Goal: Transaction & Acquisition: Download file/media

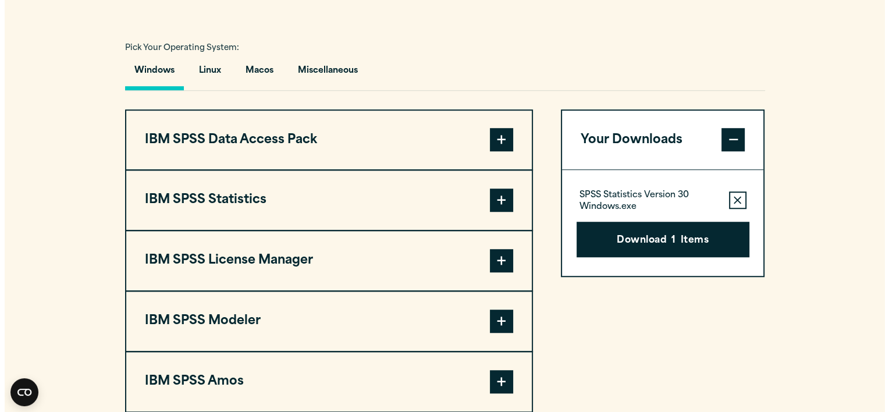
scroll to position [819, 0]
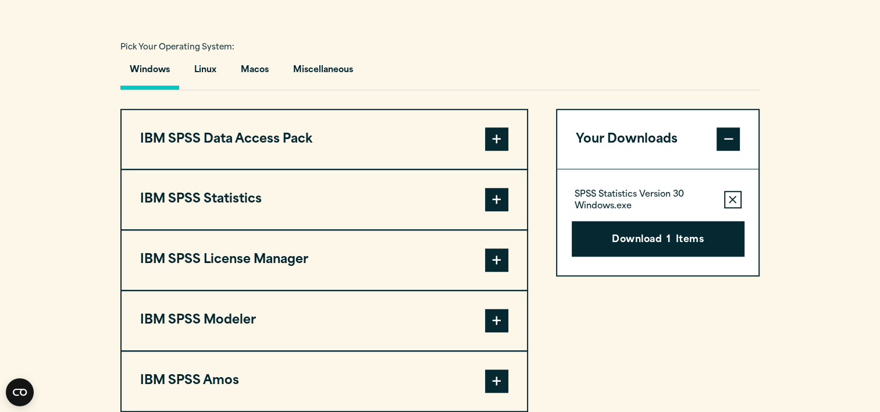
click at [501, 211] on span at bounding box center [496, 199] width 23 height 23
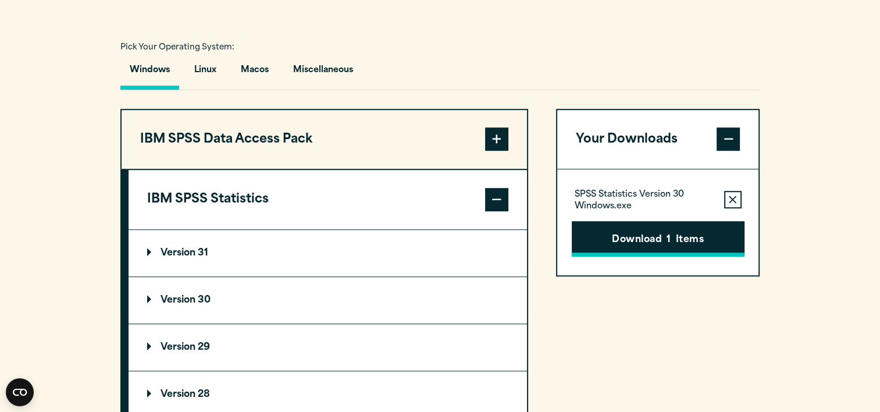
click at [603, 256] on button "Download 1 Items" at bounding box center [658, 239] width 173 height 36
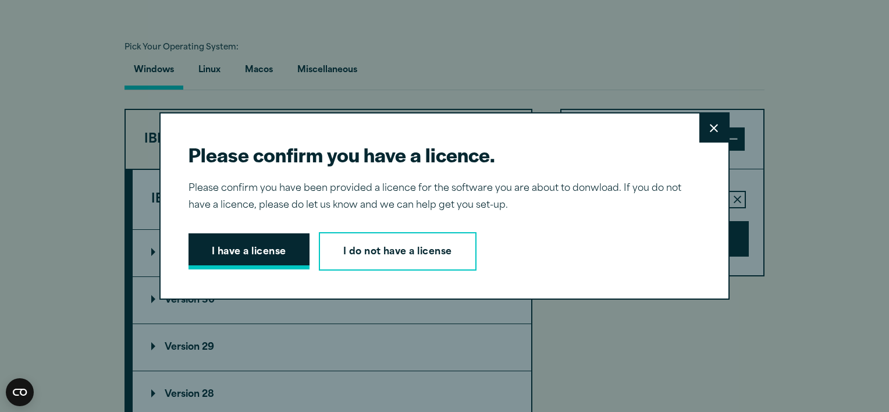
click at [259, 254] on button "I have a license" at bounding box center [249, 251] width 121 height 36
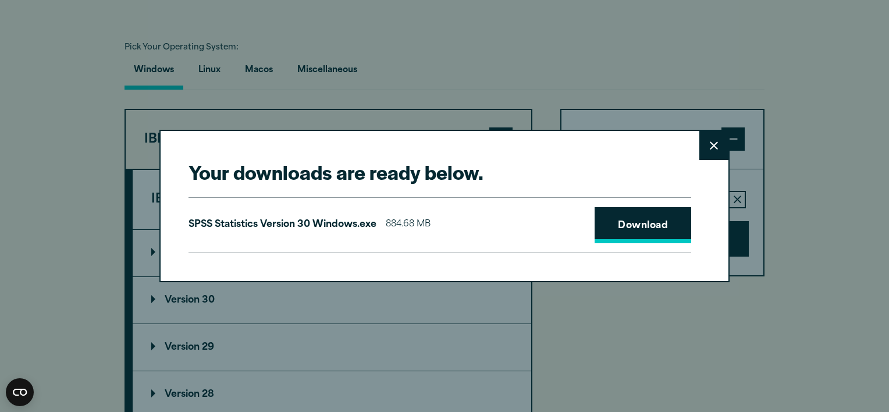
click at [628, 224] on link "Download" at bounding box center [643, 225] width 97 height 36
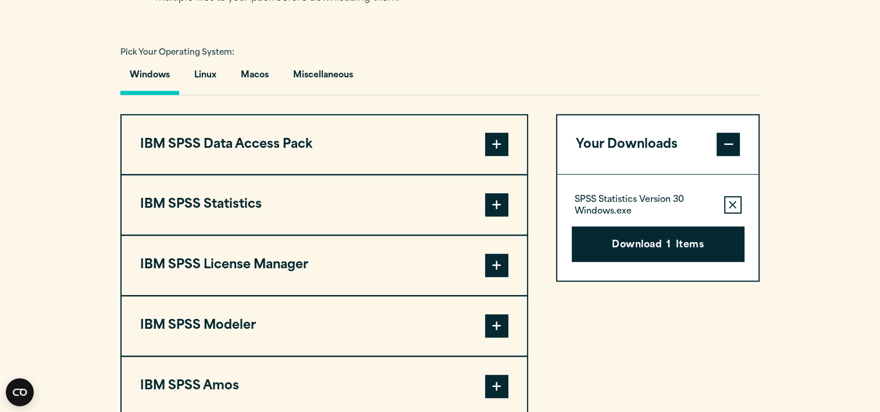
scroll to position [815, 0]
click at [161, 94] on button "Windows" at bounding box center [149, 77] width 59 height 33
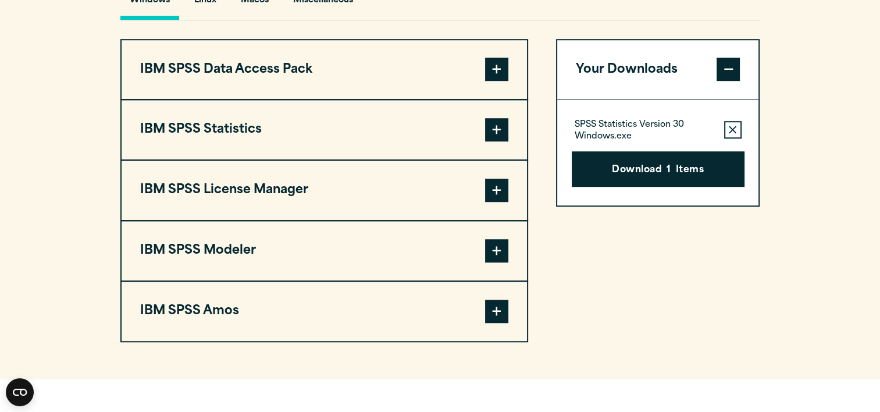
scroll to position [872, 0]
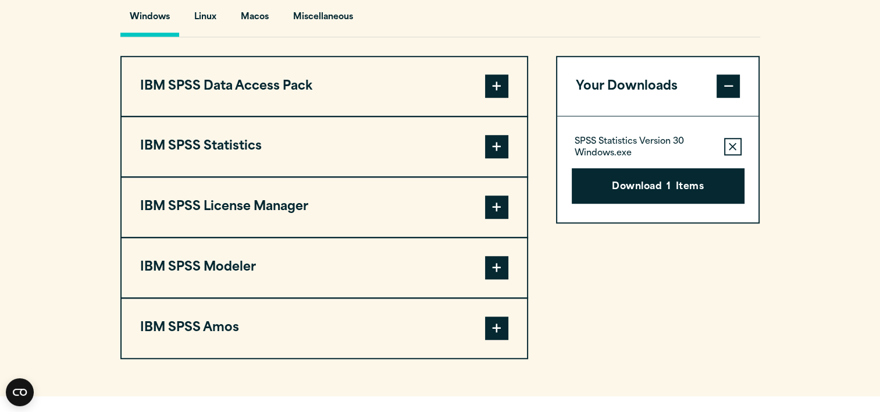
click at [498, 158] on span at bounding box center [496, 146] width 23 height 23
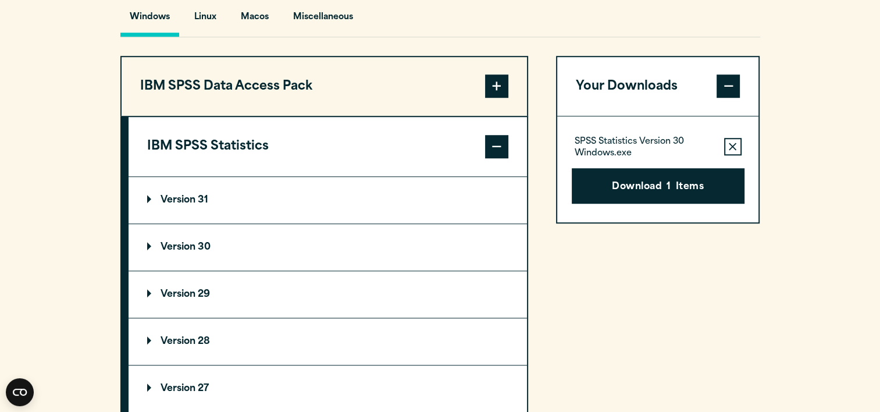
click at [204, 261] on summary "Version 30" at bounding box center [328, 247] width 399 height 47
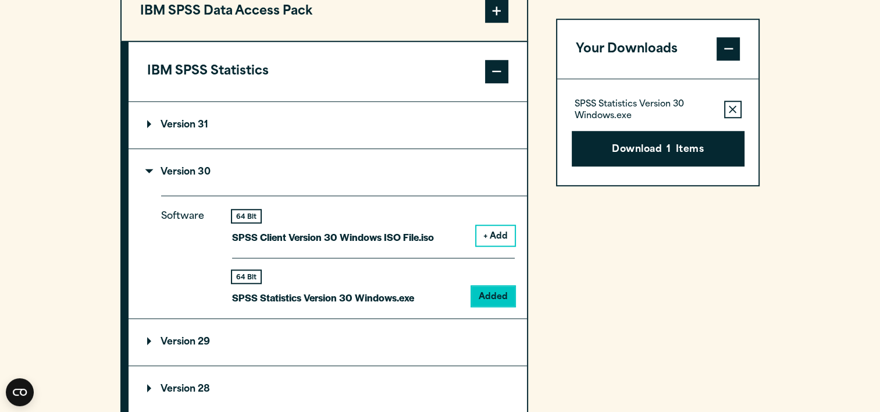
scroll to position [947, 0]
click at [669, 147] on span "1" at bounding box center [669, 150] width 4 height 15
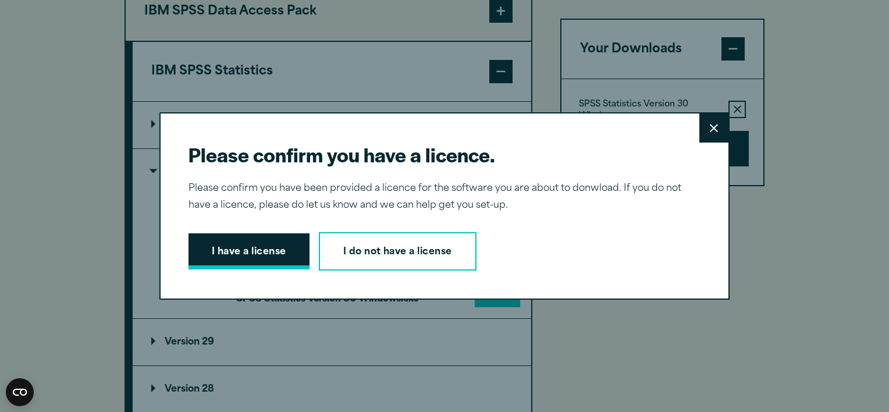
click at [265, 251] on button "I have a license" at bounding box center [249, 251] width 121 height 36
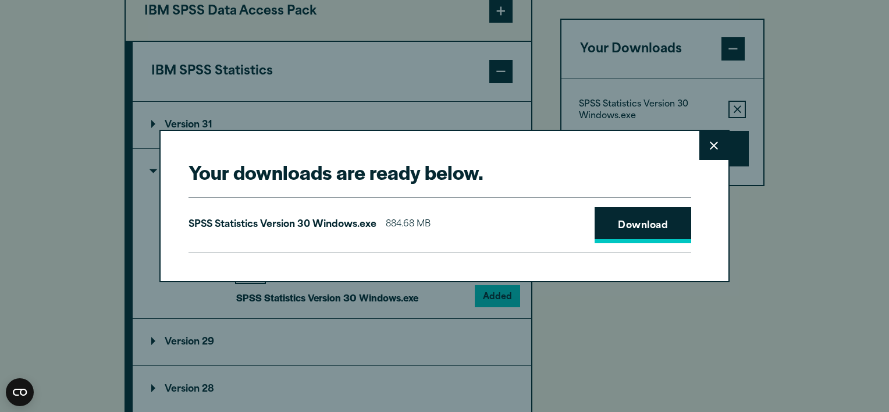
click at [614, 218] on link "Download" at bounding box center [643, 225] width 97 height 36
click at [541, 61] on div "Your downloads are ready below. Close SPSS Statistics Version 30 Windows.exe 88…" at bounding box center [444, 206] width 889 height 412
